Goal: Information Seeking & Learning: Learn about a topic

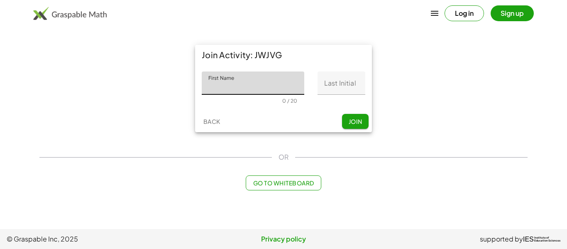
click at [297, 181] on span "Go to Whiteboard" at bounding box center [283, 182] width 61 height 7
type input "******"
click at [340, 84] on input "Last Initial" at bounding box center [342, 82] width 48 height 23
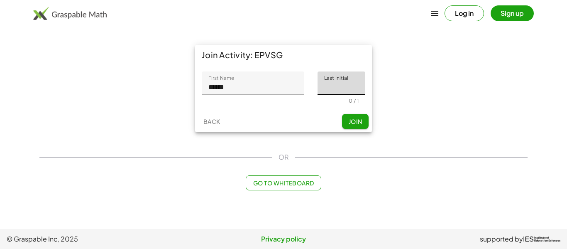
type input "*"
click at [350, 122] on span "Join" at bounding box center [355, 120] width 14 height 7
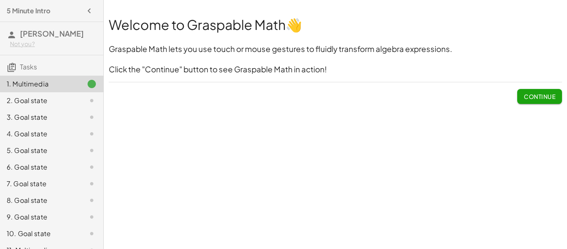
click at [528, 94] on span "Continue" at bounding box center [540, 96] width 32 height 7
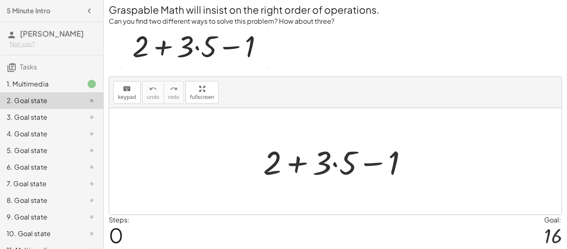
scroll to position [13, 0]
click at [334, 156] on div at bounding box center [338, 160] width 159 height 43
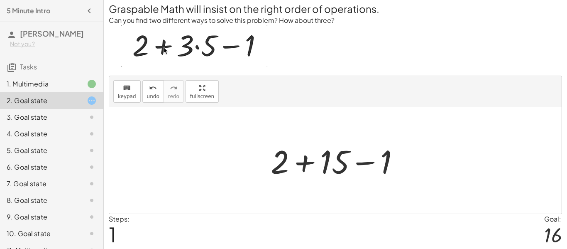
click at [306, 165] on div at bounding box center [338, 160] width 144 height 43
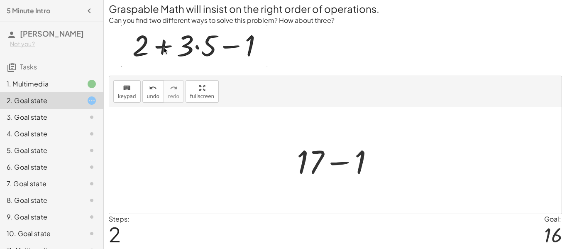
click at [338, 159] on div at bounding box center [339, 160] width 92 height 43
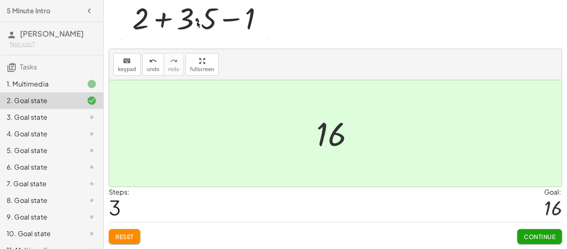
click at [538, 232] on span "Continue" at bounding box center [540, 235] width 32 height 7
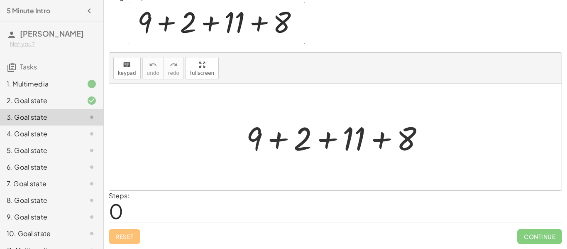
scroll to position [36, 0]
click at [271, 130] on div at bounding box center [338, 137] width 193 height 43
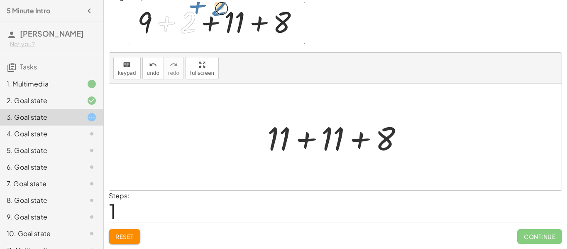
click at [304, 142] on div at bounding box center [338, 137] width 151 height 43
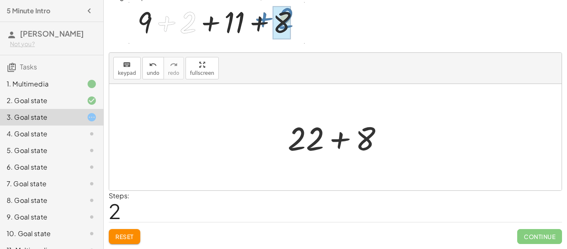
click at [339, 147] on div at bounding box center [339, 137] width 110 height 43
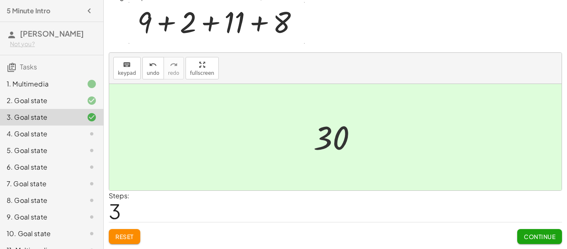
click at [526, 233] on span "Continue" at bounding box center [540, 235] width 32 height 7
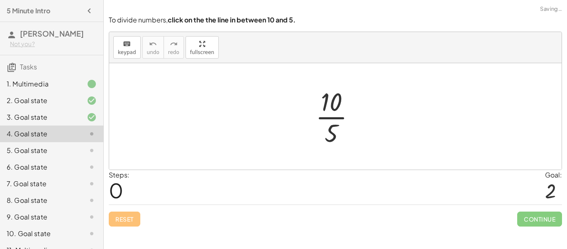
scroll to position [0, 0]
click at [330, 114] on div at bounding box center [338, 116] width 55 height 64
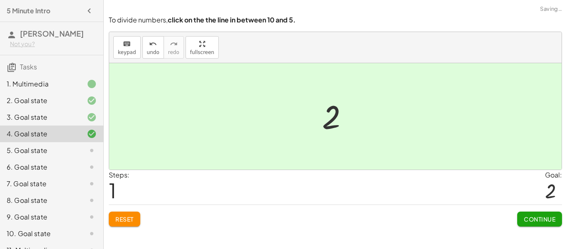
click at [546, 213] on div "Continue" at bounding box center [539, 216] width 45 height 22
click at [543, 216] on span "Continue" at bounding box center [540, 218] width 32 height 7
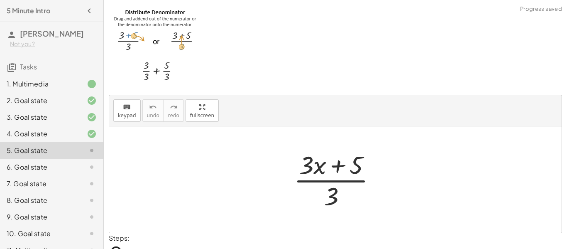
click at [331, 196] on div at bounding box center [338, 179] width 97 height 64
drag, startPoint x: 333, startPoint y: 192, endPoint x: 349, endPoint y: 162, distance: 34.4
click at [349, 162] on div at bounding box center [338, 179] width 97 height 64
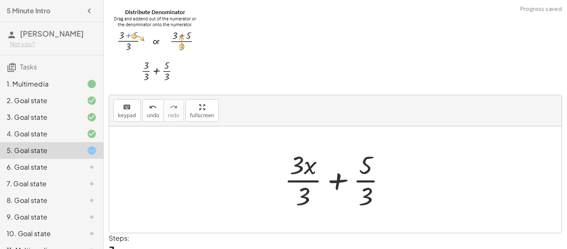
click at [297, 178] on div at bounding box center [338, 179] width 117 height 64
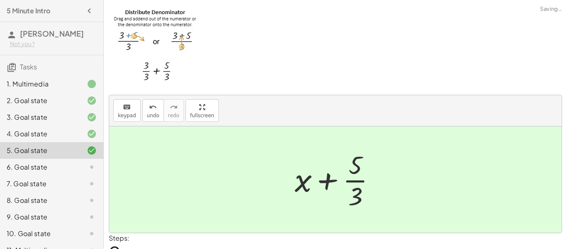
click at [355, 174] on div at bounding box center [339, 179] width 96 height 64
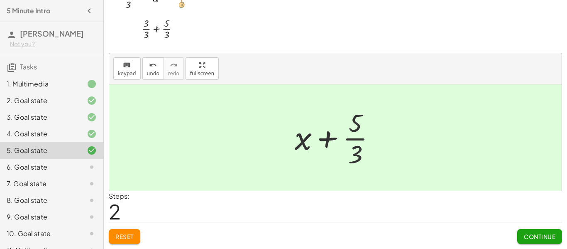
click at [529, 242] on button "Continue" at bounding box center [539, 236] width 45 height 15
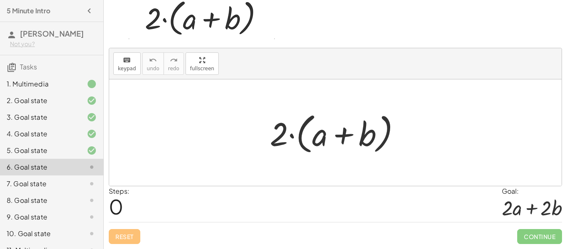
scroll to position [41, 0]
click at [345, 139] on div at bounding box center [339, 133] width 146 height 48
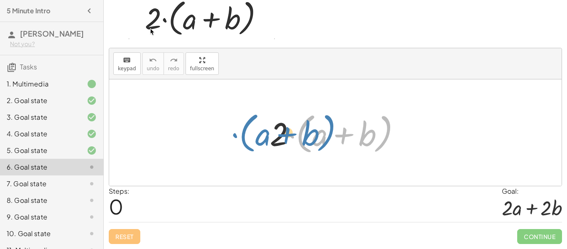
drag, startPoint x: 286, startPoint y: 134, endPoint x: 234, endPoint y: 136, distance: 52.3
click at [234, 136] on div "· ( + a + b ) · 2 · ( + a + b )" at bounding box center [335, 132] width 452 height 106
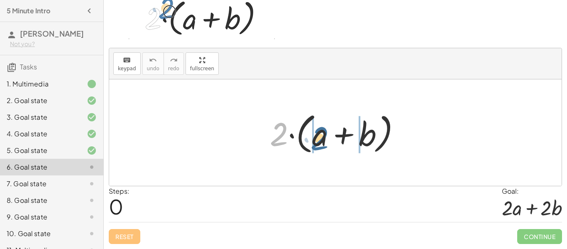
drag, startPoint x: 277, startPoint y: 138, endPoint x: 317, endPoint y: 141, distance: 40.3
click at [317, 141] on div at bounding box center [339, 133] width 146 height 48
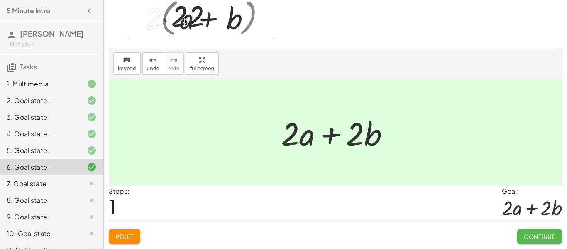
click at [545, 239] on span "Continue" at bounding box center [540, 235] width 32 height 7
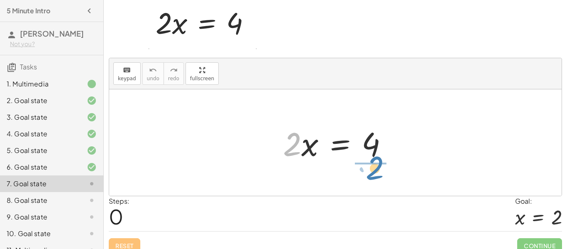
drag, startPoint x: 293, startPoint y: 147, endPoint x: 376, endPoint y: 171, distance: 86.4
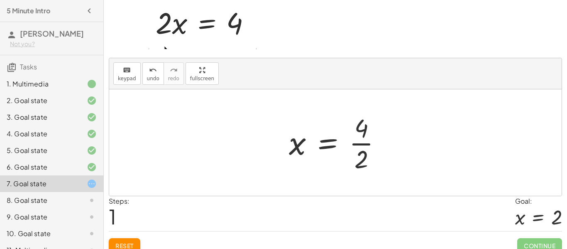
click at [363, 150] on div at bounding box center [339, 142] width 108 height 64
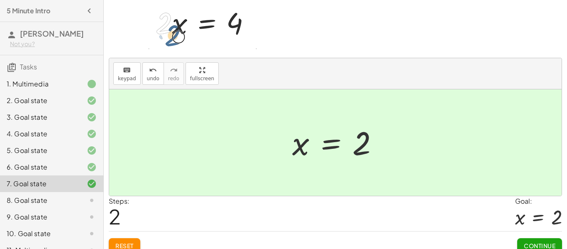
click at [538, 244] on span "Continue" at bounding box center [540, 245] width 32 height 7
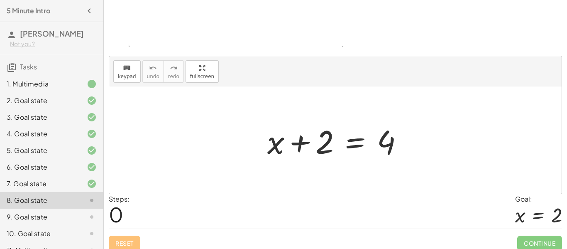
scroll to position [110, 0]
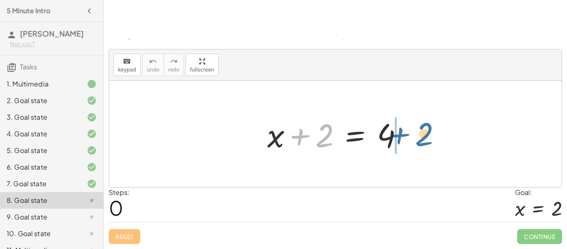
drag, startPoint x: 340, startPoint y: 150, endPoint x: 428, endPoint y: 135, distance: 89.7
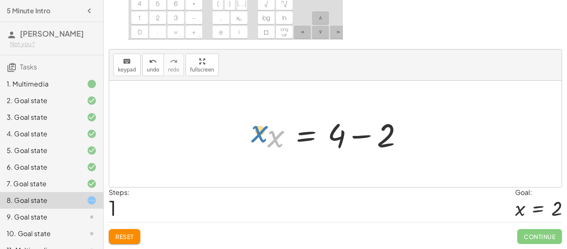
drag, startPoint x: 271, startPoint y: 136, endPoint x: 265, endPoint y: 137, distance: 6.8
click at [265, 137] on div at bounding box center [338, 133] width 151 height 43
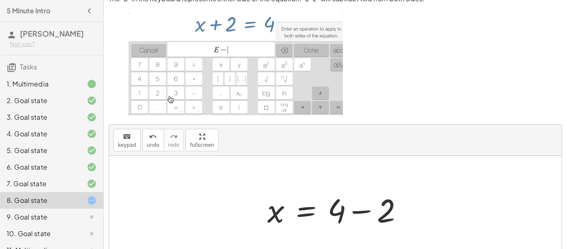
click at [364, 210] on div at bounding box center [338, 209] width 151 height 43
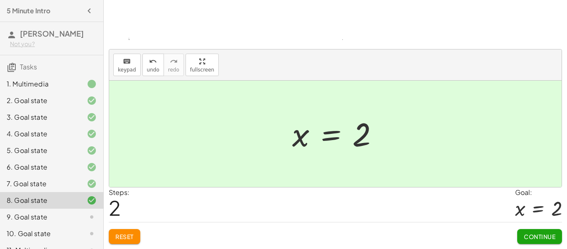
drag, startPoint x: 543, startPoint y: 129, endPoint x: 523, endPoint y: 115, distance: 23.8
click at [544, 239] on span "Continue" at bounding box center [540, 235] width 32 height 7
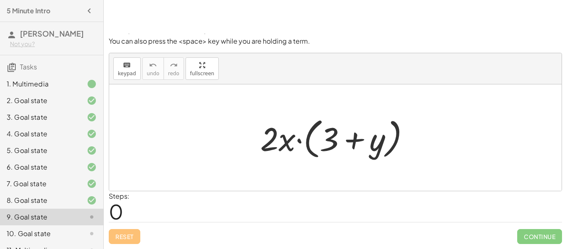
scroll to position [47, 0]
drag, startPoint x: 308, startPoint y: 134, endPoint x: 347, endPoint y: 153, distance: 43.4
click at [347, 153] on div at bounding box center [338, 138] width 164 height 48
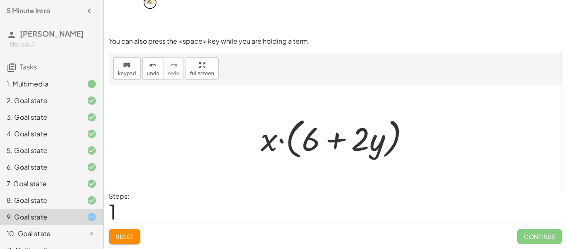
click at [310, 141] on div at bounding box center [339, 138] width 164 height 48
drag, startPoint x: 273, startPoint y: 144, endPoint x: 300, endPoint y: 146, distance: 27.1
click at [300, 146] on div at bounding box center [339, 138] width 164 height 48
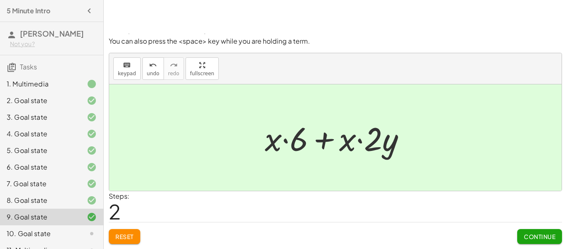
click at [532, 239] on font "Continue" at bounding box center [540, 235] width 32 height 7
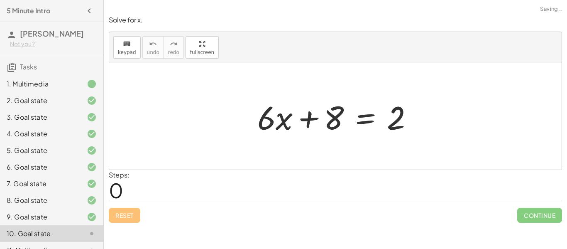
scroll to position [0, 0]
drag, startPoint x: 328, startPoint y: 129, endPoint x: 420, endPoint y: 143, distance: 92.8
click at [434, 131] on div "+ 8 + · 6 · x + 8 = 2" at bounding box center [335, 116] width 452 height 106
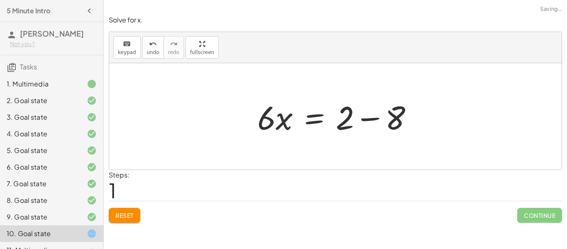
click at [371, 118] on div at bounding box center [338, 116] width 171 height 43
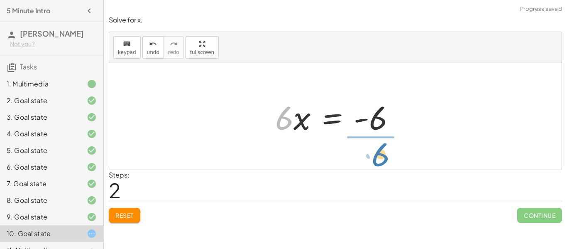
drag, startPoint x: 286, startPoint y: 116, endPoint x: 388, endPoint y: 152, distance: 108.3
click at [388, 152] on div "+ · 6 · x + 8 = 2 · 6 · x = + 2 − 8 · 6 · 6 · x = - 6" at bounding box center [335, 116] width 452 height 106
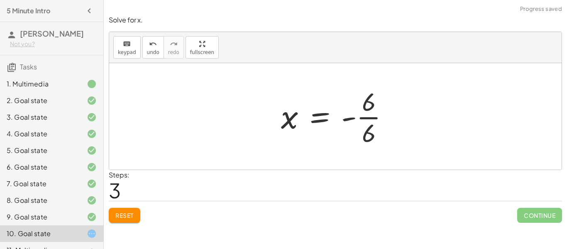
click at [365, 120] on div at bounding box center [338, 116] width 123 height 64
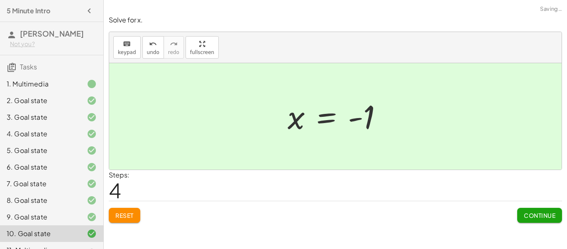
click at [534, 220] on button "Continue" at bounding box center [539, 215] width 45 height 15
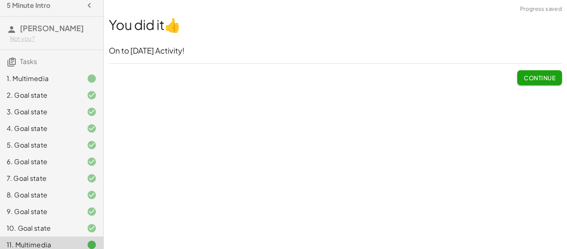
scroll to position [13, 0]
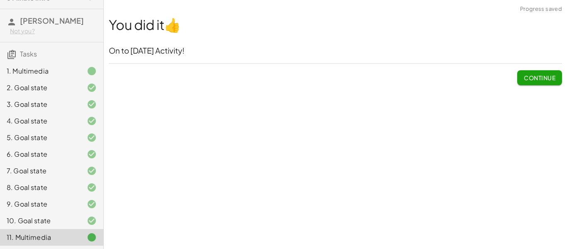
click at [533, 81] on button "Continue" at bounding box center [539, 77] width 45 height 15
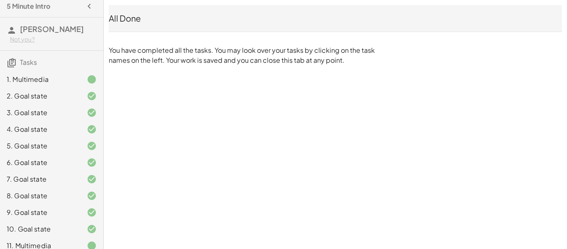
scroll to position [0, 0]
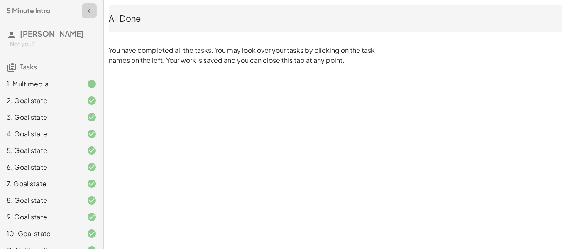
click at [89, 10] on icon "button" at bounding box center [89, 11] width 10 height 10
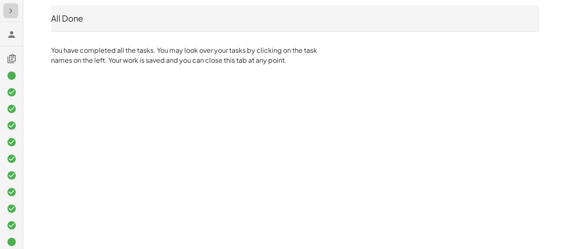
click at [9, 12] on icon "button" at bounding box center [11, 11] width 10 height 10
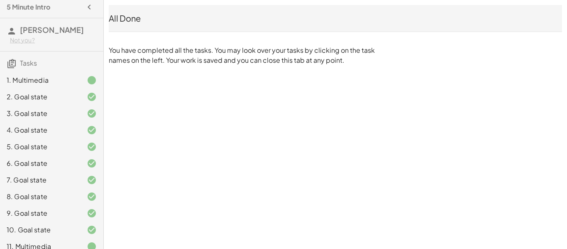
scroll to position [5, 0]
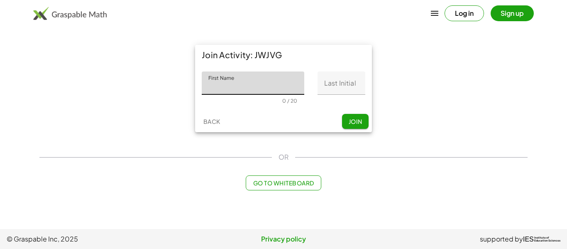
click at [255, 84] on input "First Name" at bounding box center [253, 82] width 103 height 23
type input "******"
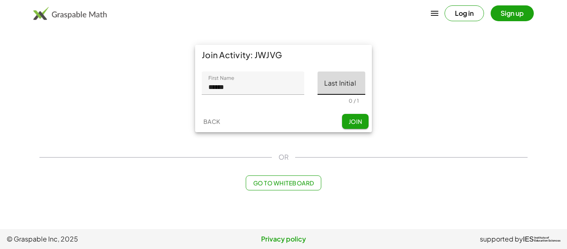
click at [341, 84] on input "Last Initial" at bounding box center [342, 82] width 48 height 23
type input "*"
click at [353, 125] on button "Join" at bounding box center [355, 121] width 27 height 15
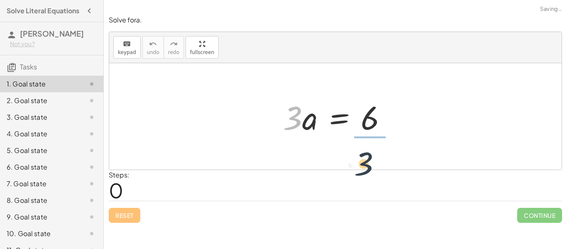
drag, startPoint x: 292, startPoint y: 117, endPoint x: 373, endPoint y: 159, distance: 90.6
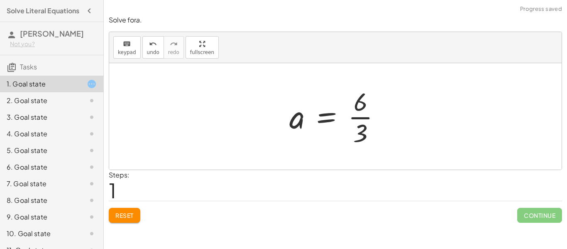
click at [364, 117] on div at bounding box center [338, 116] width 107 height 64
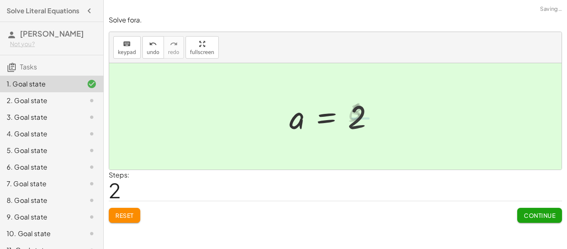
click at [536, 210] on button "Continue" at bounding box center [539, 215] width 45 height 15
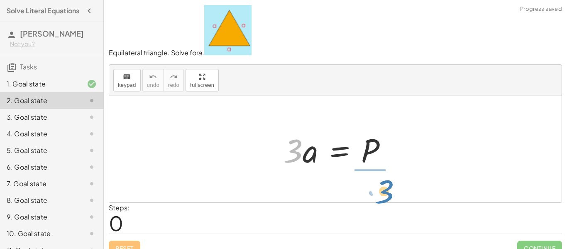
drag, startPoint x: 298, startPoint y: 156, endPoint x: 384, endPoint y: 197, distance: 95.2
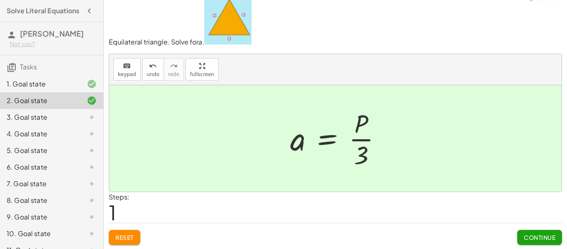
scroll to position [12, 0]
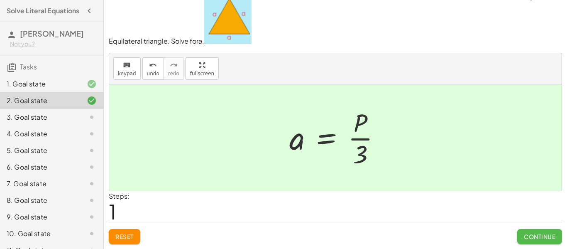
click at [520, 233] on button "Continue" at bounding box center [539, 236] width 45 height 15
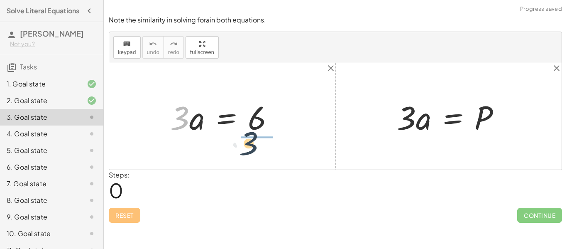
drag, startPoint x: 213, startPoint y: 139, endPoint x: 281, endPoint y: 159, distance: 71.7
click at [256, 150] on div "· 3 · 3 · a = 6 · 3 · a = P" at bounding box center [335, 116] width 452 height 106
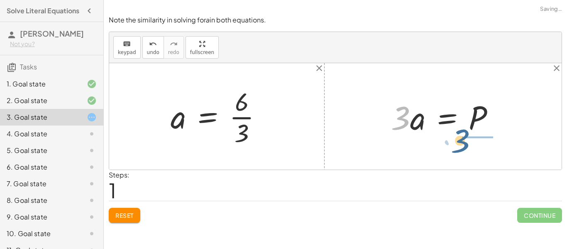
drag, startPoint x: 407, startPoint y: 128, endPoint x: 471, endPoint y: 152, distance: 67.9
click at [471, 152] on div "· 3 · a = 6 · 3 a = 6 · · 3 · 3 · a = P" at bounding box center [335, 116] width 452 height 106
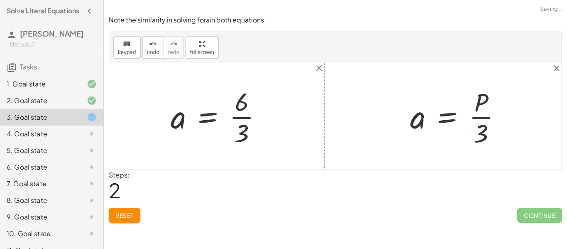
click at [248, 127] on div at bounding box center [219, 116] width 107 height 64
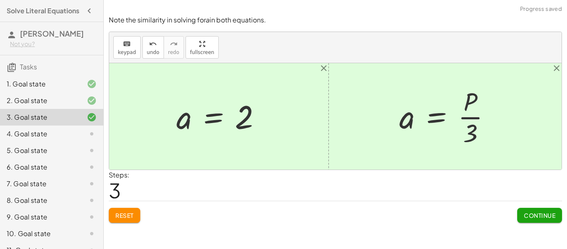
click at [0, 0] on div "Note the similarity in solving for a in both equations. keyboard keypad undo un…" at bounding box center [0, 0] width 0 height 0
click at [526, 217] on span "Continue" at bounding box center [540, 214] width 32 height 7
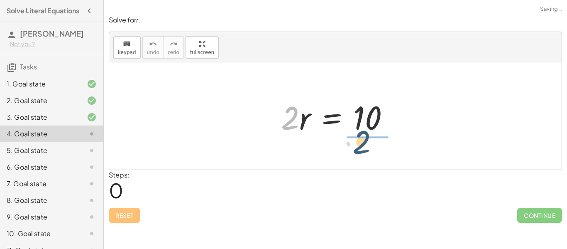
drag, startPoint x: 288, startPoint y: 117, endPoint x: 366, endPoint y: 149, distance: 84.2
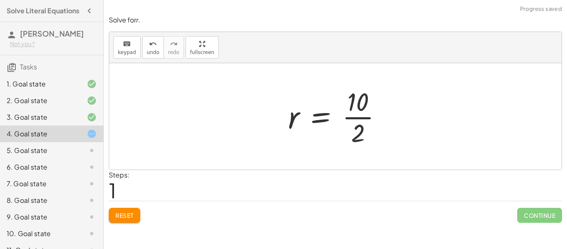
click at [360, 120] on div at bounding box center [338, 116] width 109 height 64
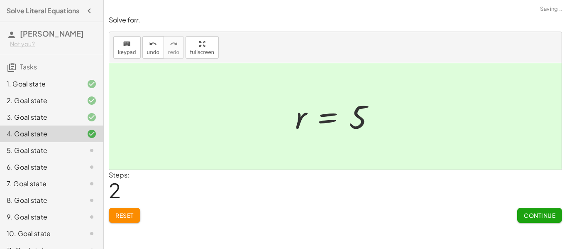
click at [531, 211] on span "Continue" at bounding box center [540, 214] width 32 height 7
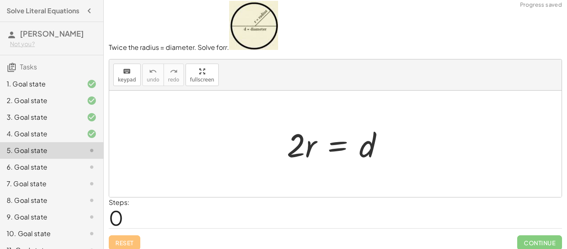
scroll to position [8, 0]
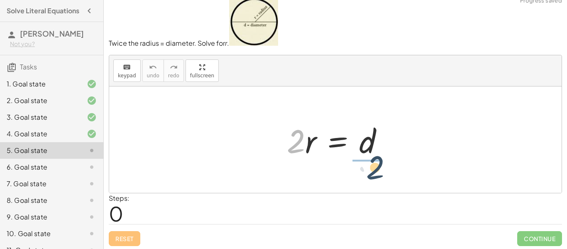
drag, startPoint x: 296, startPoint y: 147, endPoint x: 376, endPoint y: 174, distance: 84.8
click at [376, 174] on div "· 2 · 2 · r = d" at bounding box center [335, 139] width 452 height 106
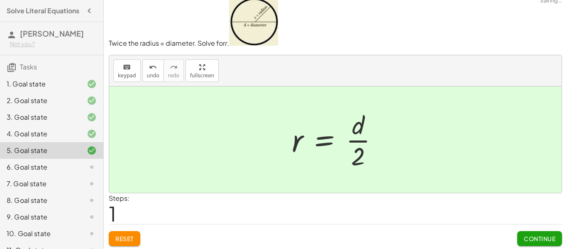
click at [539, 233] on button "Continue" at bounding box center [539, 238] width 45 height 15
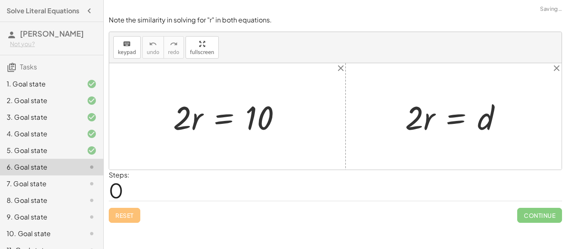
scroll to position [0, 0]
drag, startPoint x: 184, startPoint y: 114, endPoint x: 287, endPoint y: 158, distance: 112.1
click at [266, 153] on div "· 2 · 2 · r = 10 · 2 · r = d" at bounding box center [335, 116] width 452 height 106
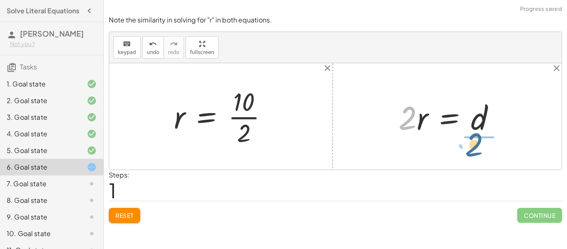
drag, startPoint x: 430, startPoint y: 125, endPoint x: 470, endPoint y: 147, distance: 45.7
click at [485, 147] on div "· 2 · r = 10 · 2 r = 10 · · 2 · 2 · r = d" at bounding box center [335, 116] width 452 height 106
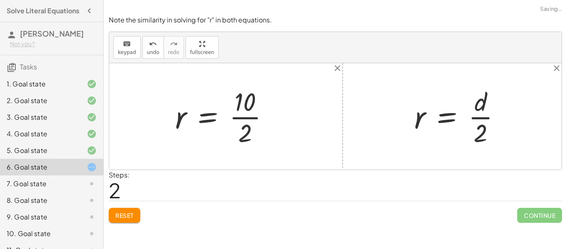
click at [247, 116] on div at bounding box center [225, 116] width 109 height 64
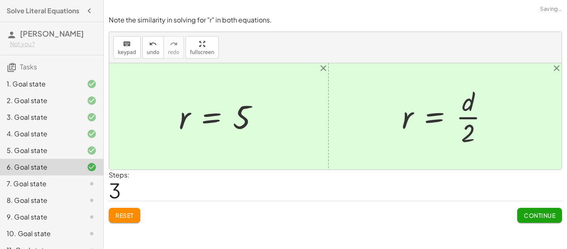
click at [545, 209] on button "Continue" at bounding box center [539, 215] width 45 height 15
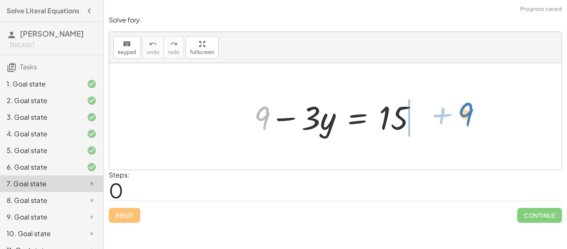
drag, startPoint x: 266, startPoint y: 127, endPoint x: 438, endPoint y: 127, distance: 171.0
click at [434, 125] on div "+ 9 + 9 − · 3 · y = 15" at bounding box center [335, 116] width 452 height 106
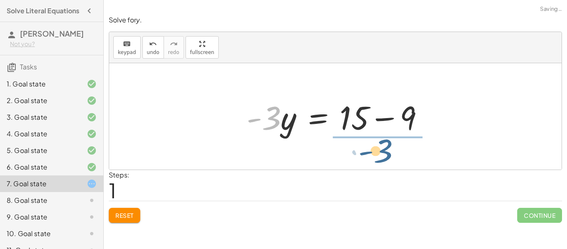
drag, startPoint x: 262, startPoint y: 122, endPoint x: 379, endPoint y: 155, distance: 121.1
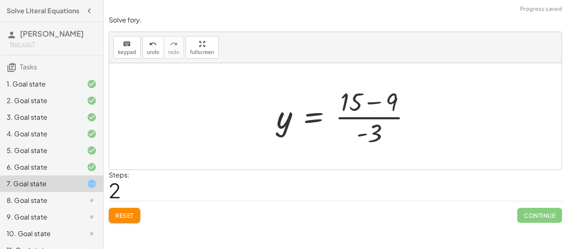
click at [354, 112] on div at bounding box center [347, 116] width 150 height 64
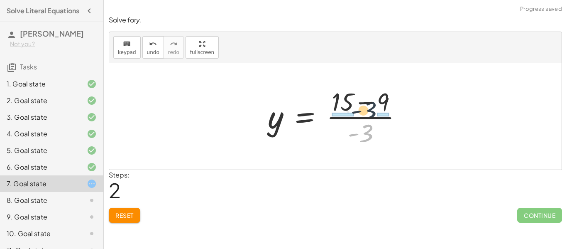
drag, startPoint x: 368, startPoint y: 133, endPoint x: 369, endPoint y: 110, distance: 23.7
click at [370, 110] on div at bounding box center [339, 116] width 150 height 64
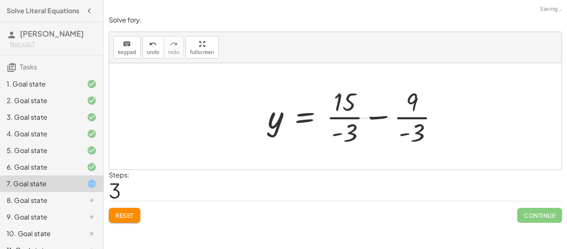
click at [341, 109] on div at bounding box center [357, 116] width 186 height 64
click at [349, 122] on div at bounding box center [357, 116] width 186 height 64
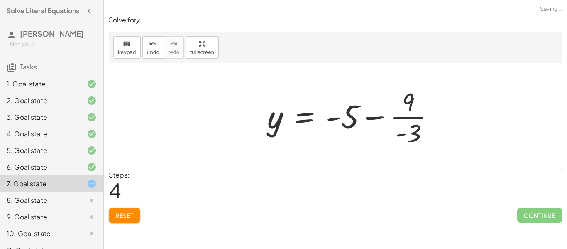
click at [399, 111] on div at bounding box center [354, 116] width 182 height 64
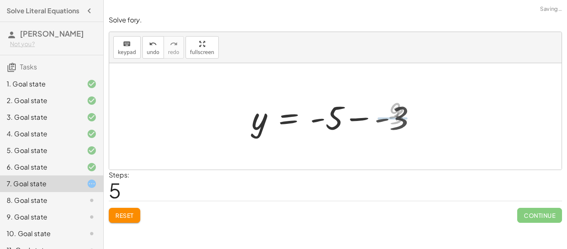
click at [360, 117] on div at bounding box center [337, 116] width 180 height 43
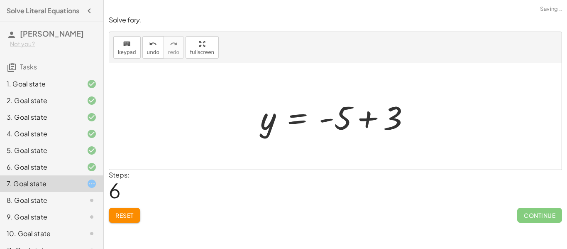
click at [326, 120] on div at bounding box center [338, 116] width 164 height 43
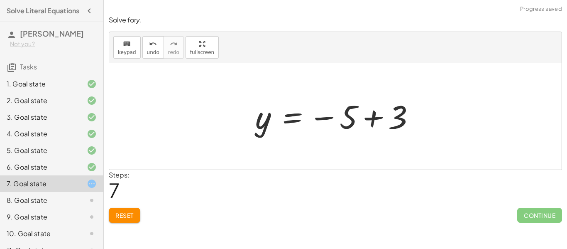
click at [370, 122] on div at bounding box center [338, 116] width 175 height 41
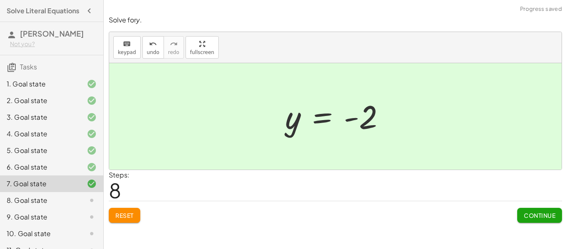
click at [530, 211] on span "Continue" at bounding box center [540, 214] width 32 height 7
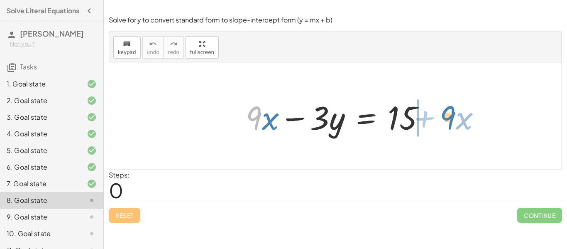
drag, startPoint x: 260, startPoint y: 116, endPoint x: 455, endPoint y: 114, distance: 195.1
click at [455, 114] on div "· 9 + · x + · 9 · x − · 3 · y = 15" at bounding box center [335, 116] width 452 height 106
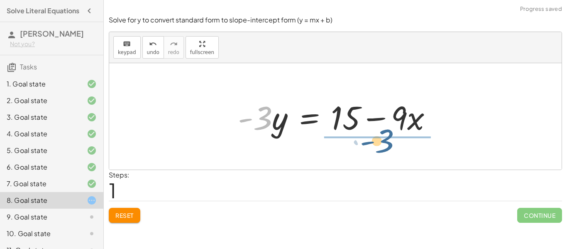
drag, startPoint x: 262, startPoint y: 161, endPoint x: 383, endPoint y: 142, distance: 122.6
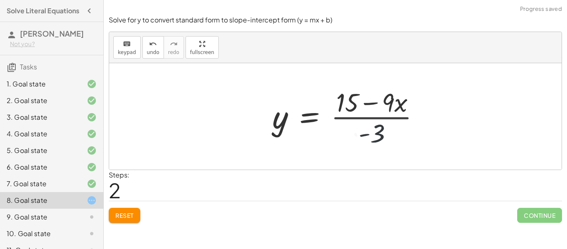
click at [380, 128] on div at bounding box center [349, 116] width 162 height 64
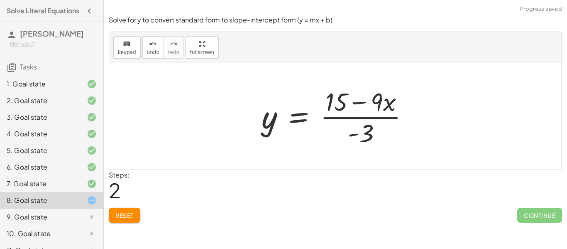
click at [352, 119] on div at bounding box center [338, 116] width 162 height 64
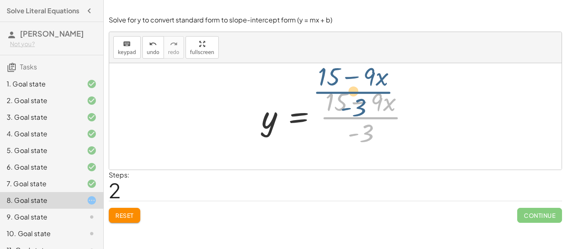
drag, startPoint x: 363, startPoint y: 125, endPoint x: 361, endPoint y: 117, distance: 8.2
click at [361, 117] on div at bounding box center [338, 116] width 162 height 64
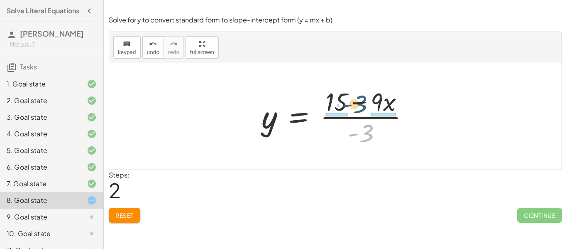
drag, startPoint x: 372, startPoint y: 147, endPoint x: 347, endPoint y: 101, distance: 52.4
click at [345, 100] on div at bounding box center [338, 116] width 162 height 64
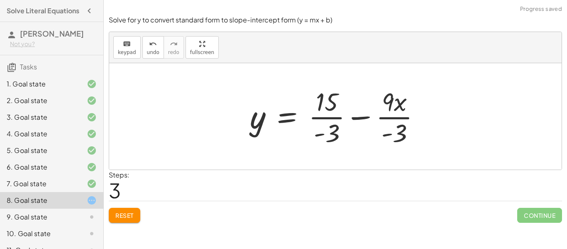
click at [327, 120] on div at bounding box center [339, 116] width 186 height 64
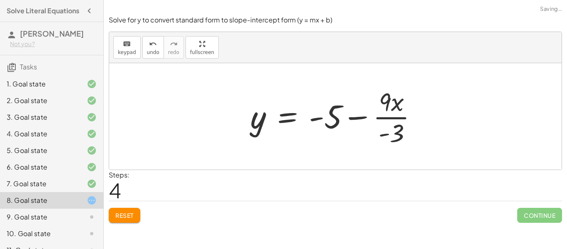
click at [398, 117] on div at bounding box center [337, 116] width 182 height 64
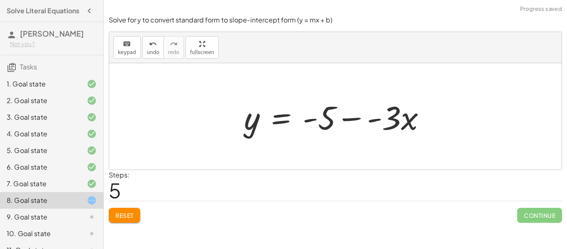
click at [354, 120] on div at bounding box center [338, 116] width 197 height 43
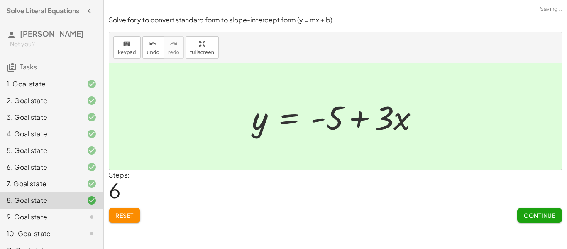
click at [534, 216] on span "Continue" at bounding box center [540, 214] width 32 height 7
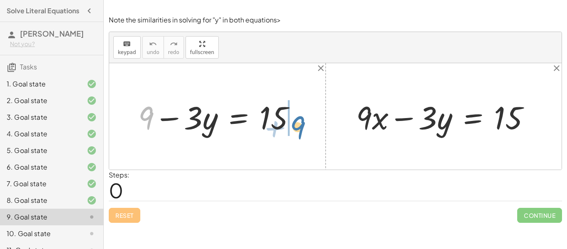
drag, startPoint x: 145, startPoint y: 117, endPoint x: 301, endPoint y: 123, distance: 155.4
click at [300, 123] on div at bounding box center [220, 116] width 173 height 42
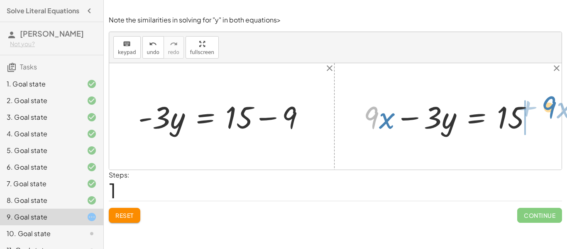
drag, startPoint x: 372, startPoint y: 112, endPoint x: 551, endPoint y: 112, distance: 179.3
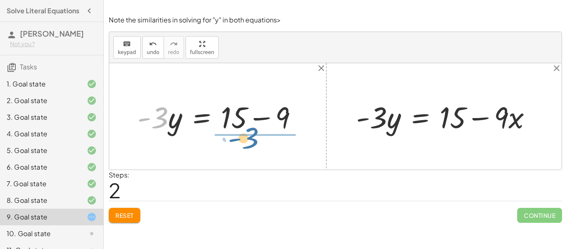
drag, startPoint x: 157, startPoint y: 122, endPoint x: 250, endPoint y: 142, distance: 94.7
click at [250, 142] on div "+ 9 − · 3 · y = 15 · - 3 9 · 3 · y = 15 - + − + · 9 · x − · 3 · y = 15 · 9 · x …" at bounding box center [335, 116] width 452 height 106
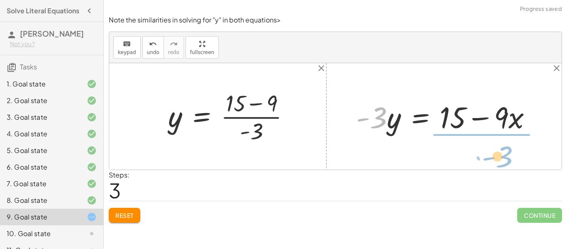
drag, startPoint x: 374, startPoint y: 124, endPoint x: 502, endPoint y: 161, distance: 133.6
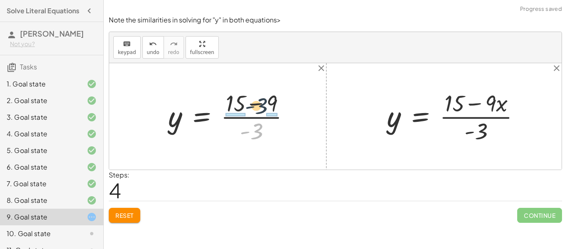
drag, startPoint x: 254, startPoint y: 130, endPoint x: 258, endPoint y: 105, distance: 25.5
click at [255, 104] on div at bounding box center [232, 116] width 137 height 58
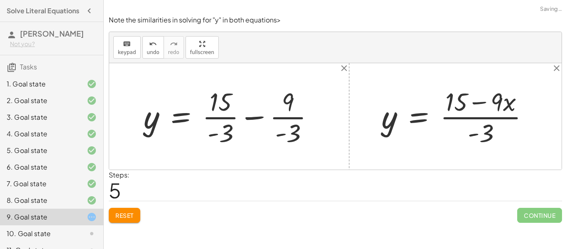
click at [219, 115] on div at bounding box center [232, 116] width 186 height 64
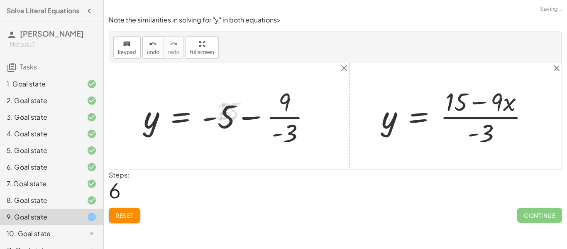
click at [279, 119] on div at bounding box center [230, 116] width 182 height 64
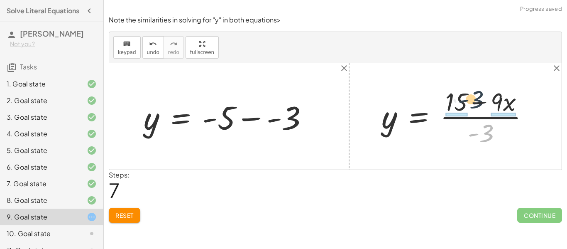
drag, startPoint x: 483, startPoint y: 138, endPoint x: 472, endPoint y: 103, distance: 36.1
click at [472, 103] on div at bounding box center [458, 116] width 162 height 64
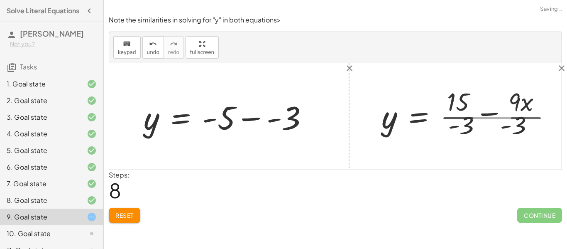
click at [458, 109] on div at bounding box center [470, 116] width 186 height 64
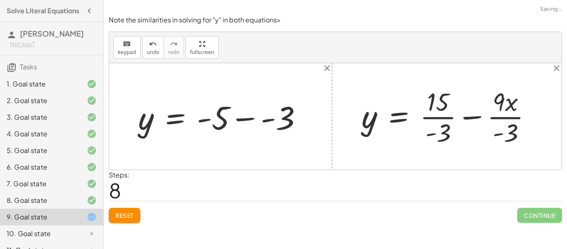
drag, startPoint x: 525, startPoint y: 105, endPoint x: 498, endPoint y: 116, distance: 29.4
click at [524, 106] on div at bounding box center [449, 116] width 185 height 64
click at [498, 116] on div at bounding box center [449, 116] width 185 height 64
click at [445, 114] on div at bounding box center [457, 116] width 200 height 64
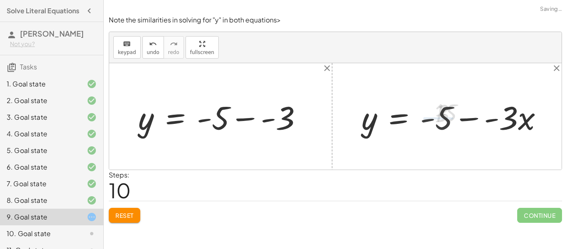
click at [468, 117] on div at bounding box center [455, 116] width 196 height 42
click at [251, 126] on div at bounding box center [223, 116] width 179 height 42
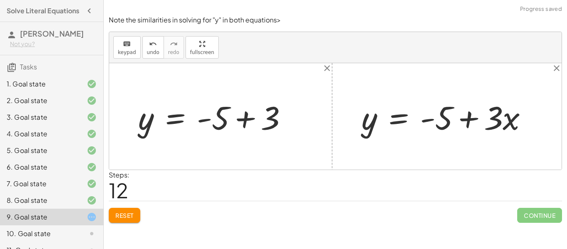
click at [479, 121] on div at bounding box center [447, 116] width 181 height 42
click at [467, 122] on div at bounding box center [447, 116] width 181 height 42
click at [423, 117] on div at bounding box center [447, 116] width 181 height 42
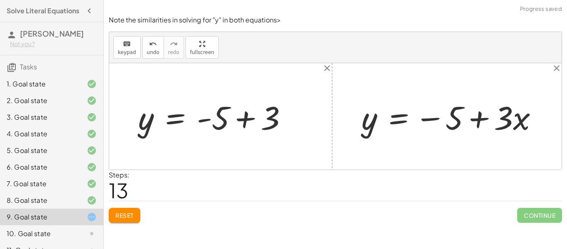
click at [489, 117] on div at bounding box center [452, 116] width 191 height 42
drag, startPoint x: 474, startPoint y: 115, endPoint x: 452, endPoint y: 123, distance: 23.8
click at [474, 115] on div at bounding box center [452, 116] width 191 height 42
click at [432, 117] on div at bounding box center [452, 116] width 191 height 42
click at [429, 122] on div at bounding box center [452, 116] width 191 height 42
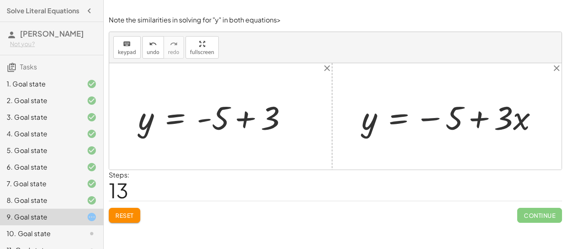
click at [433, 120] on div at bounding box center [452, 116] width 191 height 42
click at [455, 114] on div at bounding box center [452, 116] width 191 height 42
drag, startPoint x: 456, startPoint y: 122, endPoint x: 451, endPoint y: 125, distance: 6.3
click at [451, 125] on div at bounding box center [452, 116] width 191 height 42
click at [203, 121] on div at bounding box center [216, 116] width 164 height 42
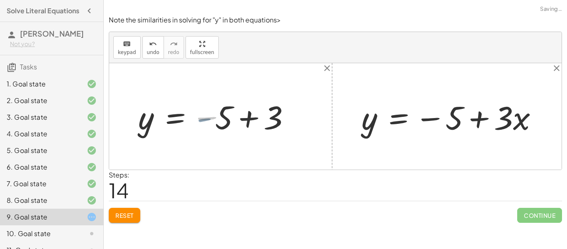
click at [240, 117] on div at bounding box center [221, 116] width 174 height 41
click at [254, 120] on div at bounding box center [221, 116] width 174 height 41
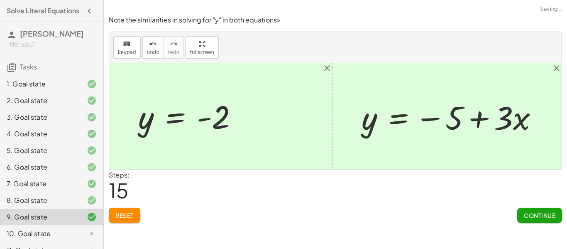
click at [535, 213] on span "Continue" at bounding box center [540, 214] width 32 height 7
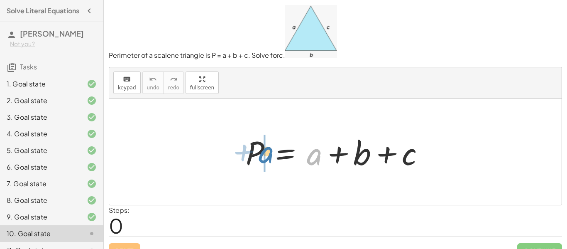
drag, startPoint x: 316, startPoint y: 156, endPoint x: 270, endPoint y: 155, distance: 46.5
click at [270, 155] on div at bounding box center [339, 151] width 194 height 43
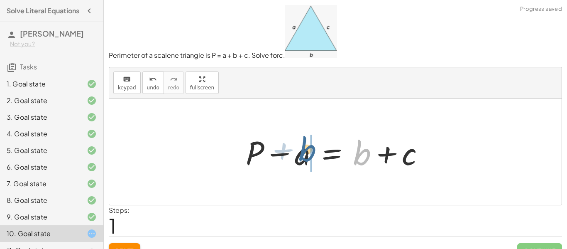
drag, startPoint x: 359, startPoint y: 150, endPoint x: 303, endPoint y: 146, distance: 56.6
click at [303, 146] on div at bounding box center [339, 151] width 194 height 43
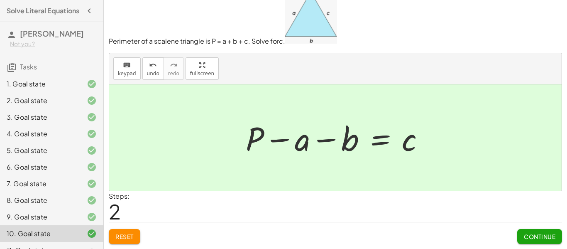
click at [529, 227] on div "Continue" at bounding box center [539, 233] width 45 height 22
click at [529, 232] on button "Continue" at bounding box center [539, 236] width 45 height 15
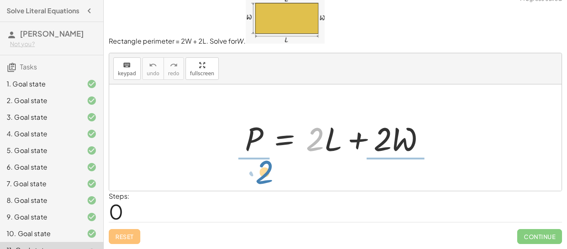
drag, startPoint x: 323, startPoint y: 138, endPoint x: 268, endPoint y: 171, distance: 63.7
click at [268, 171] on div "· 2 P = + · 2 · L + · 2 · W" at bounding box center [335, 137] width 452 height 106
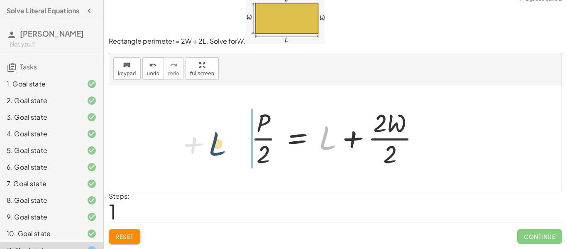
drag, startPoint x: 323, startPoint y: 143, endPoint x: 208, endPoint y: 147, distance: 115.5
click at [208, 147] on div "P = + · 2 · L + · 2 · W + L P = + L + · 2 · W · · 2 · 2" at bounding box center [335, 137] width 452 height 106
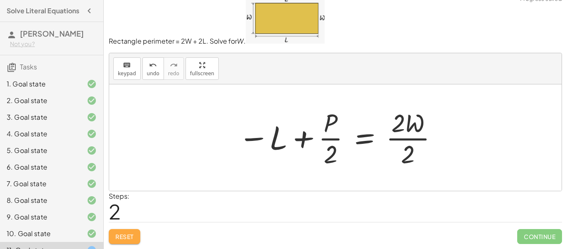
click at [125, 235] on span "Reset" at bounding box center [124, 235] width 18 height 7
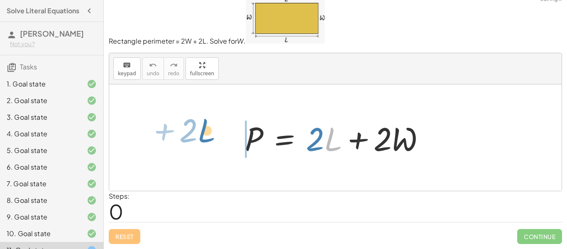
drag, startPoint x: 308, startPoint y: 158, endPoint x: 222, endPoint y: 142, distance: 87.8
click at [222, 142] on div "· L + · 2 P = + · 2 · L + · 2 · W" at bounding box center [335, 137] width 452 height 106
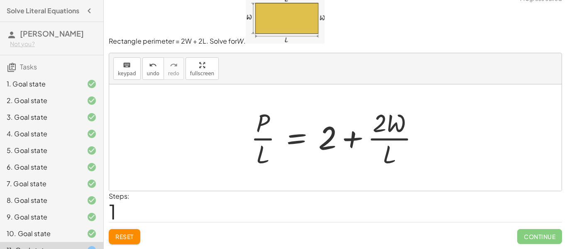
click at [124, 231] on button "Reset" at bounding box center [125, 236] width 32 height 15
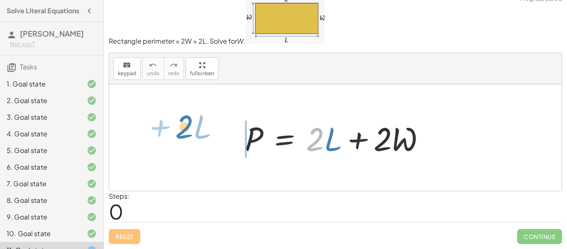
drag, startPoint x: 317, startPoint y: 141, endPoint x: 195, endPoint y: 135, distance: 121.8
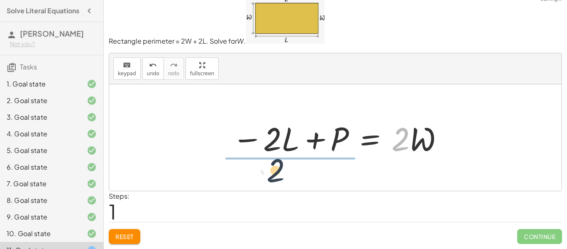
drag, startPoint x: 398, startPoint y: 147, endPoint x: 273, endPoint y: 176, distance: 128.9
click at [273, 176] on div "P = + · 2 · L + · 2 · W · 2 P = · 2 · L · 2 · W − +" at bounding box center [335, 137] width 452 height 106
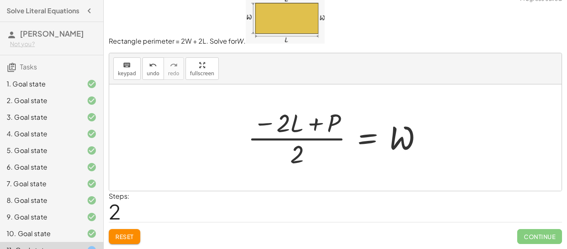
click at [284, 129] on div at bounding box center [339, 137] width 190 height 64
drag, startPoint x: 288, startPoint y: 151, endPoint x: 294, endPoint y: 122, distance: 29.2
click at [294, 122] on div at bounding box center [339, 137] width 190 height 64
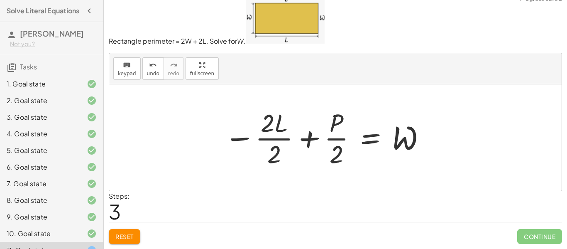
click at [271, 131] on div at bounding box center [325, 137] width 211 height 64
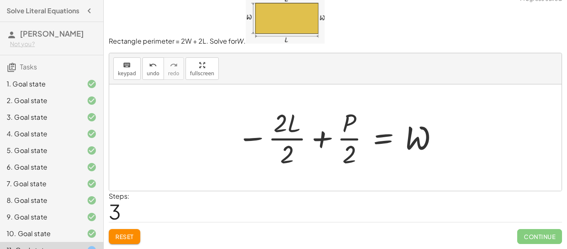
click at [289, 142] on div at bounding box center [338, 137] width 211 height 64
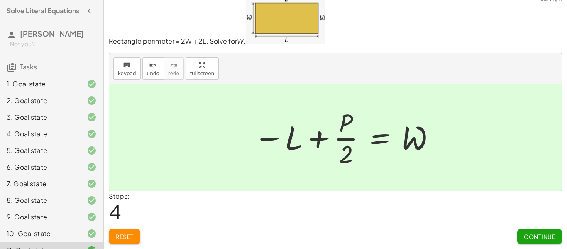
click at [344, 140] on div at bounding box center [344, 137] width 191 height 64
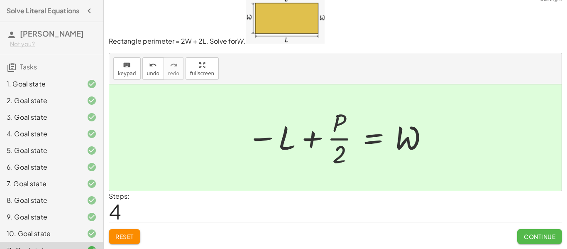
click at [533, 235] on span "Continue" at bounding box center [540, 235] width 32 height 7
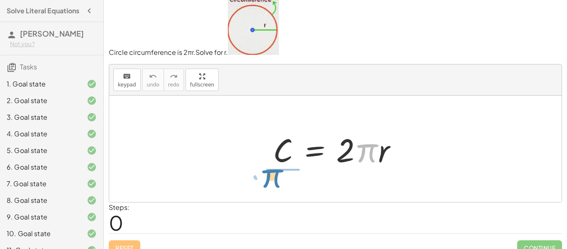
drag, startPoint x: 368, startPoint y: 150, endPoint x: 279, endPoint y: 175, distance: 92.8
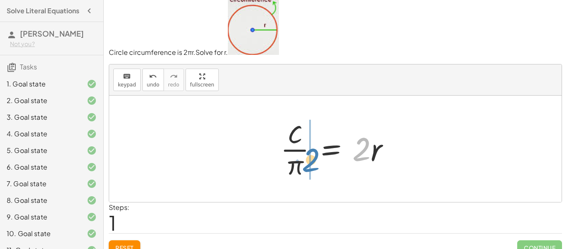
drag, startPoint x: 341, startPoint y: 154, endPoint x: 312, endPoint y: 164, distance: 31.1
click at [312, 164] on div at bounding box center [338, 149] width 124 height 64
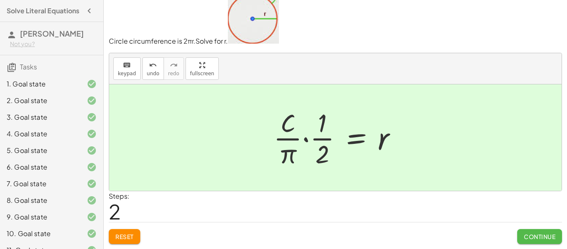
click at [531, 240] on button "Continue" at bounding box center [539, 236] width 45 height 15
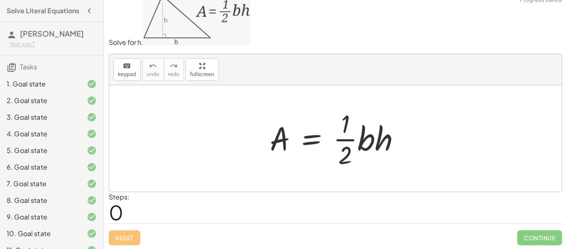
scroll to position [10, 0]
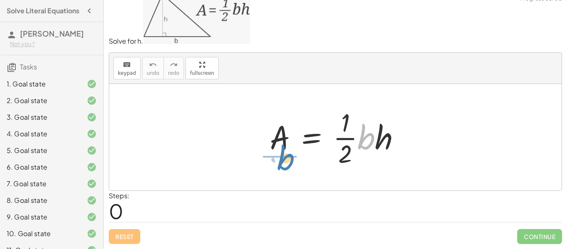
drag, startPoint x: 366, startPoint y: 143, endPoint x: 284, endPoint y: 164, distance: 84.9
click at [284, 164] on div at bounding box center [339, 137] width 146 height 64
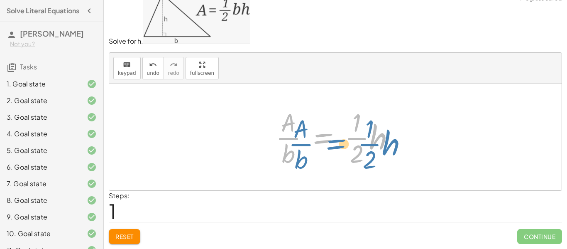
drag, startPoint x: 343, startPoint y: 139, endPoint x: 369, endPoint y: 148, distance: 26.6
click at [367, 147] on div at bounding box center [338, 137] width 134 height 64
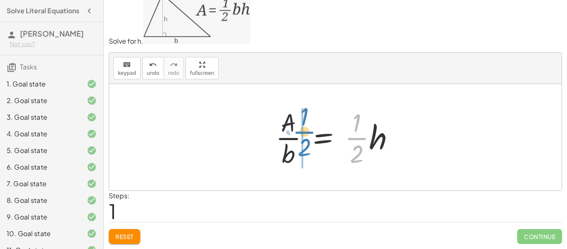
drag, startPoint x: 357, startPoint y: 142, endPoint x: 306, endPoint y: 135, distance: 52.0
click at [306, 135] on div at bounding box center [338, 137] width 134 height 64
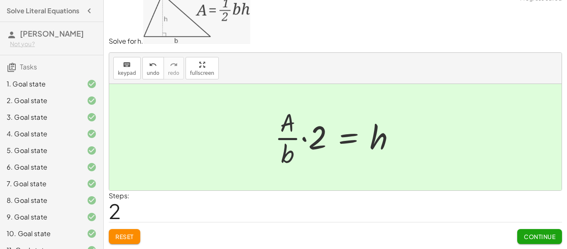
click at [541, 236] on span "Continue" at bounding box center [540, 235] width 32 height 7
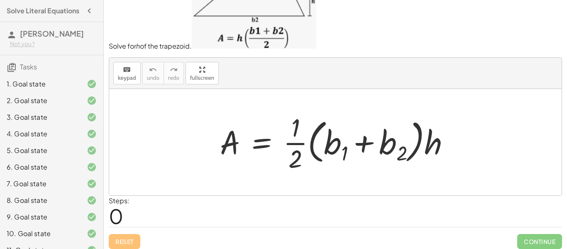
scroll to position [27, 0]
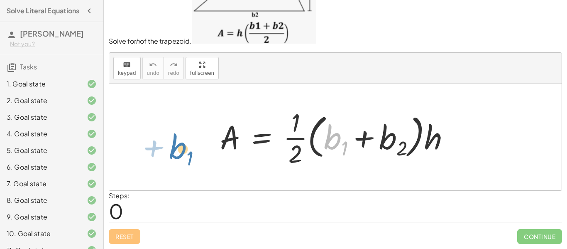
drag, startPoint x: 338, startPoint y: 138, endPoint x: 158, endPoint y: 145, distance: 179.9
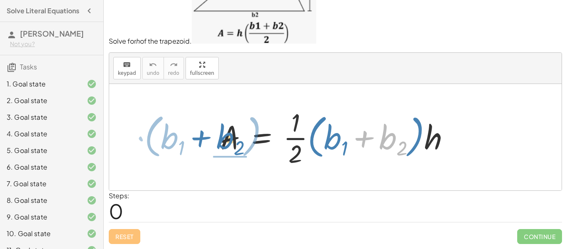
drag, startPoint x: 374, startPoint y: 142, endPoint x: 212, endPoint y: 141, distance: 162.7
click at [212, 141] on div "+ b 2 · ( + b 1 ) A = · · 1 · 2 · ( + b 1 + b 2 ) · h" at bounding box center [335, 137] width 255 height 68
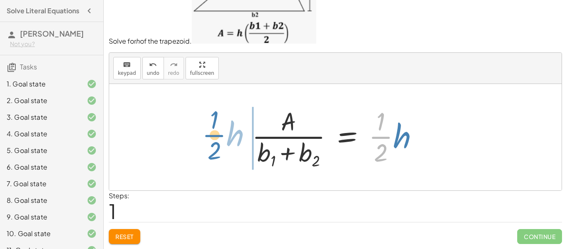
drag, startPoint x: 380, startPoint y: 136, endPoint x: 210, endPoint y: 134, distance: 169.4
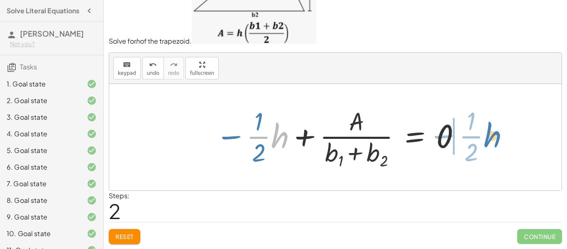
drag, startPoint x: 280, startPoint y: 139, endPoint x: 492, endPoint y: 139, distance: 212.5
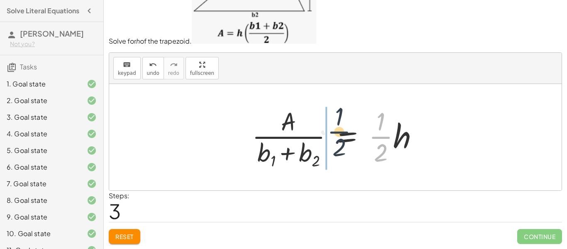
drag, startPoint x: 380, startPoint y: 139, endPoint x: 337, endPoint y: 134, distance: 43.6
click at [337, 133] on div at bounding box center [339, 137] width 182 height 67
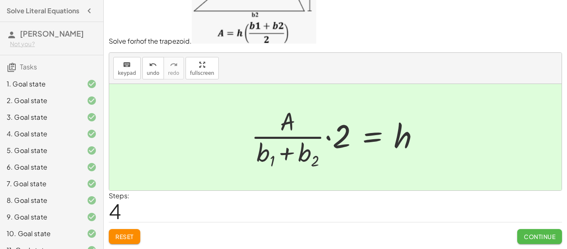
drag, startPoint x: 545, startPoint y: 235, endPoint x: 537, endPoint y: 238, distance: 8.3
click at [544, 235] on span "Continue" at bounding box center [540, 235] width 32 height 7
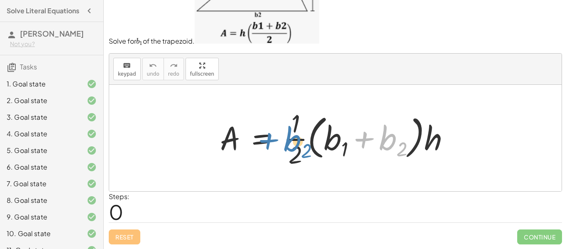
drag, startPoint x: 389, startPoint y: 142, endPoint x: 293, endPoint y: 143, distance: 95.1
click at [293, 143] on div at bounding box center [338, 138] width 245 height 64
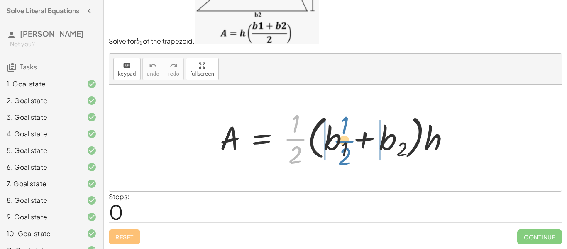
drag, startPoint x: 295, startPoint y: 134, endPoint x: 344, endPoint y: 136, distance: 49.4
click at [344, 136] on div at bounding box center [338, 138] width 245 height 64
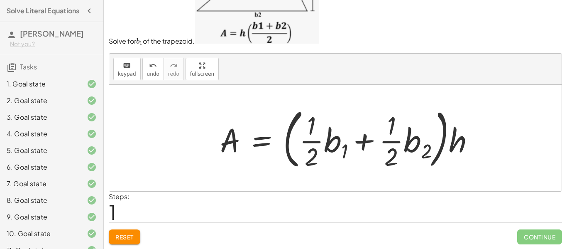
click at [397, 145] on div at bounding box center [350, 137] width 269 height 69
drag, startPoint x: 417, startPoint y: 146, endPoint x: 253, endPoint y: 143, distance: 164.0
click at [253, 143] on div at bounding box center [350, 137] width 269 height 69
drag, startPoint x: 385, startPoint y: 144, endPoint x: 161, endPoint y: 201, distance: 231.3
click at [276, 127] on div at bounding box center [350, 137] width 269 height 69
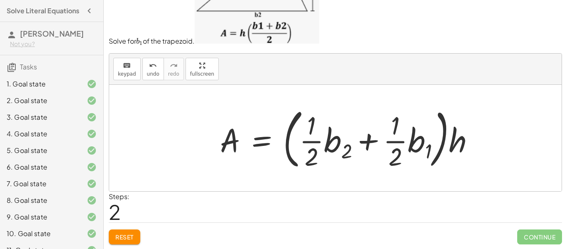
click at [133, 231] on button "Reset" at bounding box center [125, 236] width 32 height 15
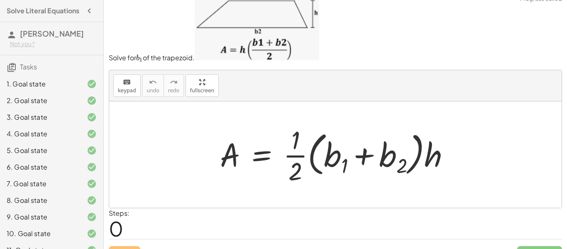
scroll to position [27, 0]
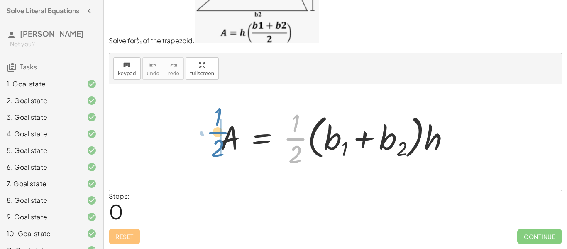
drag, startPoint x: 291, startPoint y: 141, endPoint x: 214, endPoint y: 135, distance: 77.9
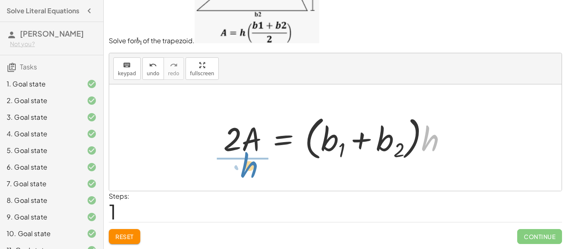
drag, startPoint x: 428, startPoint y: 143, endPoint x: 257, endPoint y: 175, distance: 173.9
click at [257, 175] on div "A = · · 1 · 2 · ( + b 1 + b 2 ) · h · h A = · 2 · ( + b 1 + b 2 ) · h ·" at bounding box center [335, 137] width 452 height 106
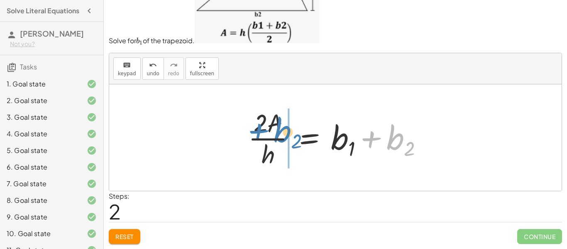
drag, startPoint x: 399, startPoint y: 140, endPoint x: 286, endPoint y: 132, distance: 112.7
click at [286, 132] on div at bounding box center [338, 137] width 189 height 64
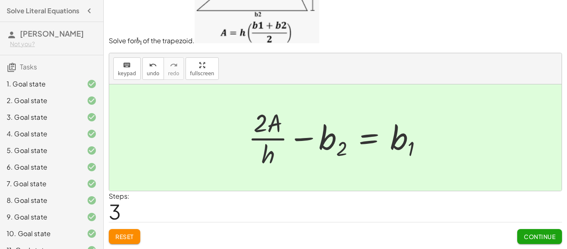
click at [539, 234] on span "Continue" at bounding box center [540, 235] width 32 height 7
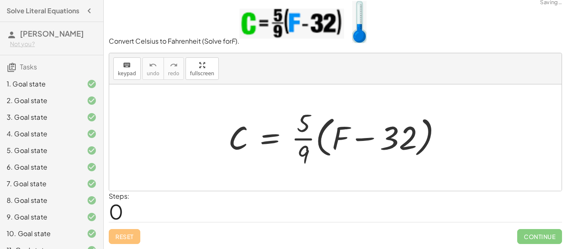
scroll to position [7, 0]
click at [400, 143] on div at bounding box center [338, 137] width 228 height 64
drag, startPoint x: 306, startPoint y: 144, endPoint x: 227, endPoint y: 150, distance: 78.3
click at [227, 150] on div at bounding box center [338, 137] width 228 height 64
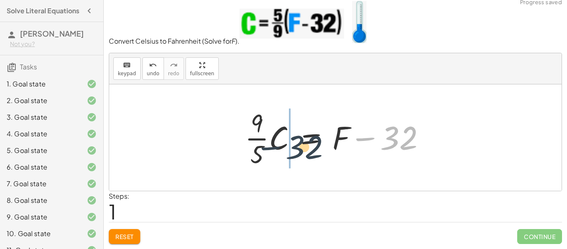
drag, startPoint x: 361, startPoint y: 148, endPoint x: 296, endPoint y: 150, distance: 64.4
click at [295, 150] on div at bounding box center [339, 137] width 196 height 64
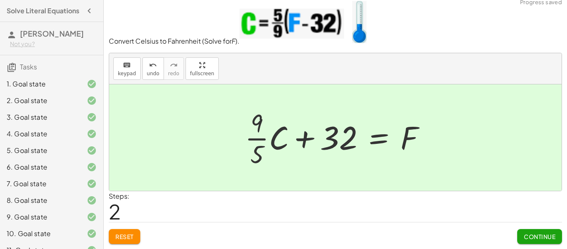
click at [535, 230] on button "Continue" at bounding box center [539, 236] width 45 height 15
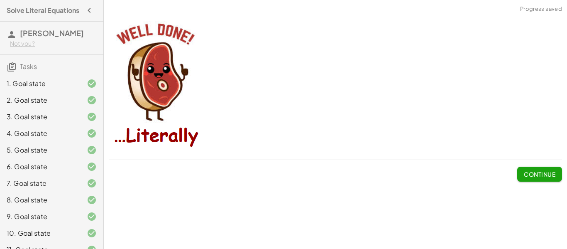
scroll to position [0, 0]
click at [535, 75] on p at bounding box center [335, 83] width 453 height 137
click at [540, 172] on span "Continue" at bounding box center [540, 173] width 32 height 7
